Goal: Navigation & Orientation: Find specific page/section

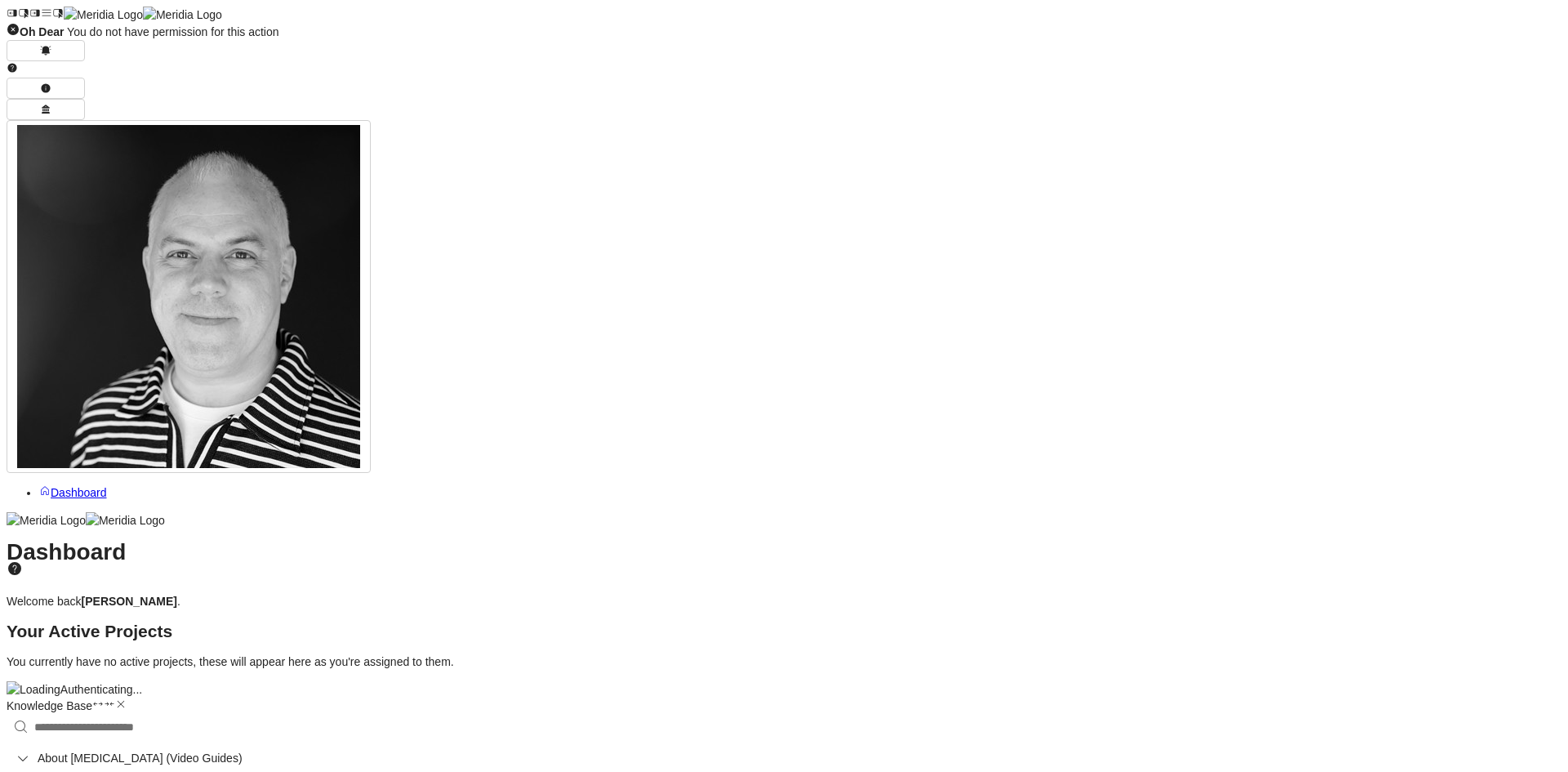
scroll to position [1295, 0]
click at [81, 487] on span "Dashboard" at bounding box center [79, 493] width 57 height 13
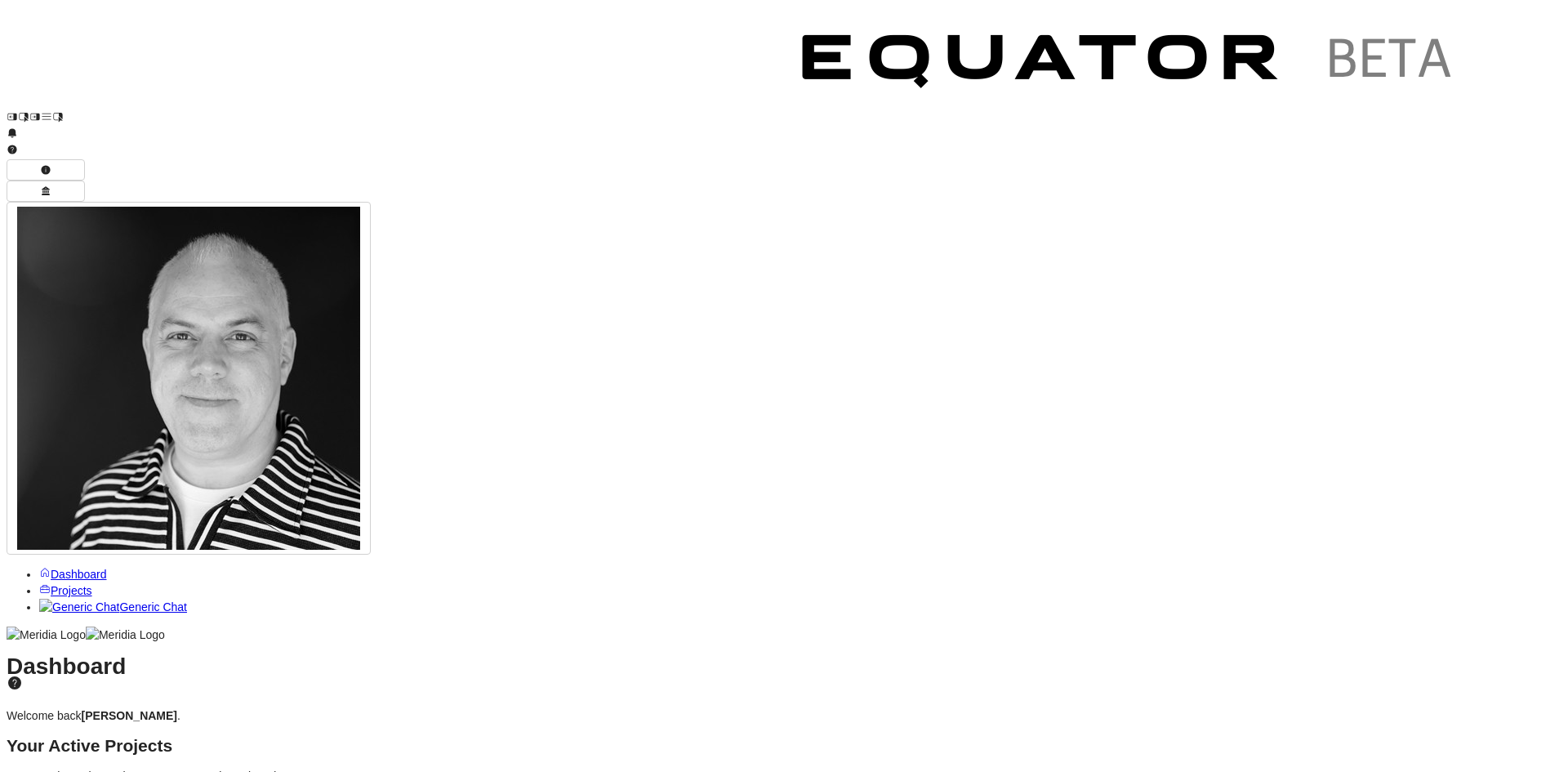
scroll to position [18, 0]
